Goal: Navigation & Orientation: Understand site structure

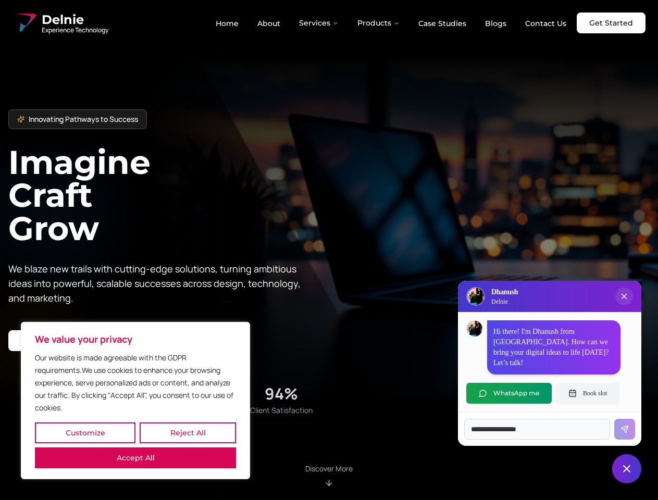
click at [85, 433] on button "Customize" at bounding box center [85, 432] width 100 height 21
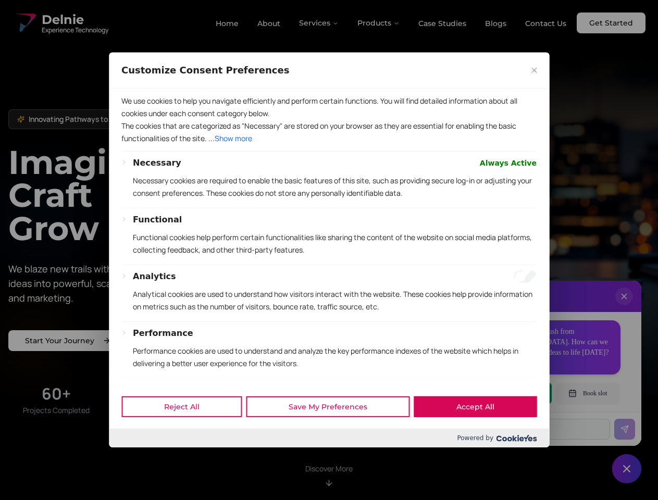
click at [187, 433] on div at bounding box center [329, 250] width 658 height 500
click at [135, 378] on div "Performance Performance cookies are used to understand and analyze the key perf…" at bounding box center [334, 352] width 403 height 51
click at [329, 250] on div "Functional Functional cookies help perform certain functionalities like sharing…" at bounding box center [334, 238] width 403 height 51
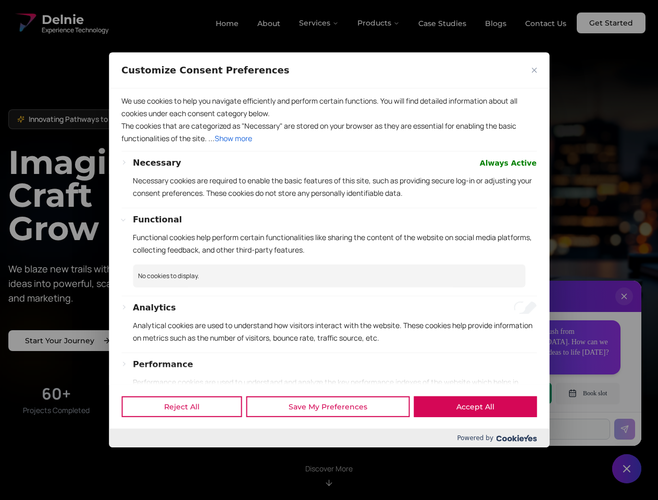
click at [319, 23] on div at bounding box center [329, 250] width 658 height 500
click at [378, 23] on div at bounding box center [329, 250] width 658 height 500
click at [624, 307] on div at bounding box center [329, 250] width 658 height 500
click at [509, 393] on div "Reject All Save My Preferences Accept All" at bounding box center [329, 406] width 440 height 44
click at [587, 393] on div at bounding box center [329, 250] width 658 height 500
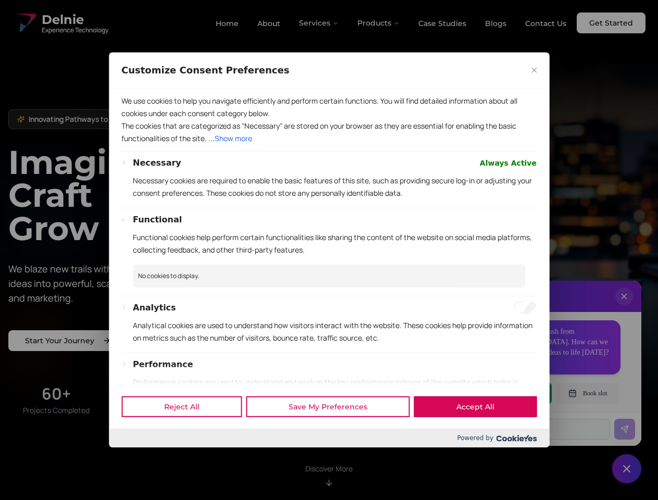
click at [626, 469] on div at bounding box center [329, 250] width 658 height 500
